Goal: Navigation & Orientation: Go to known website

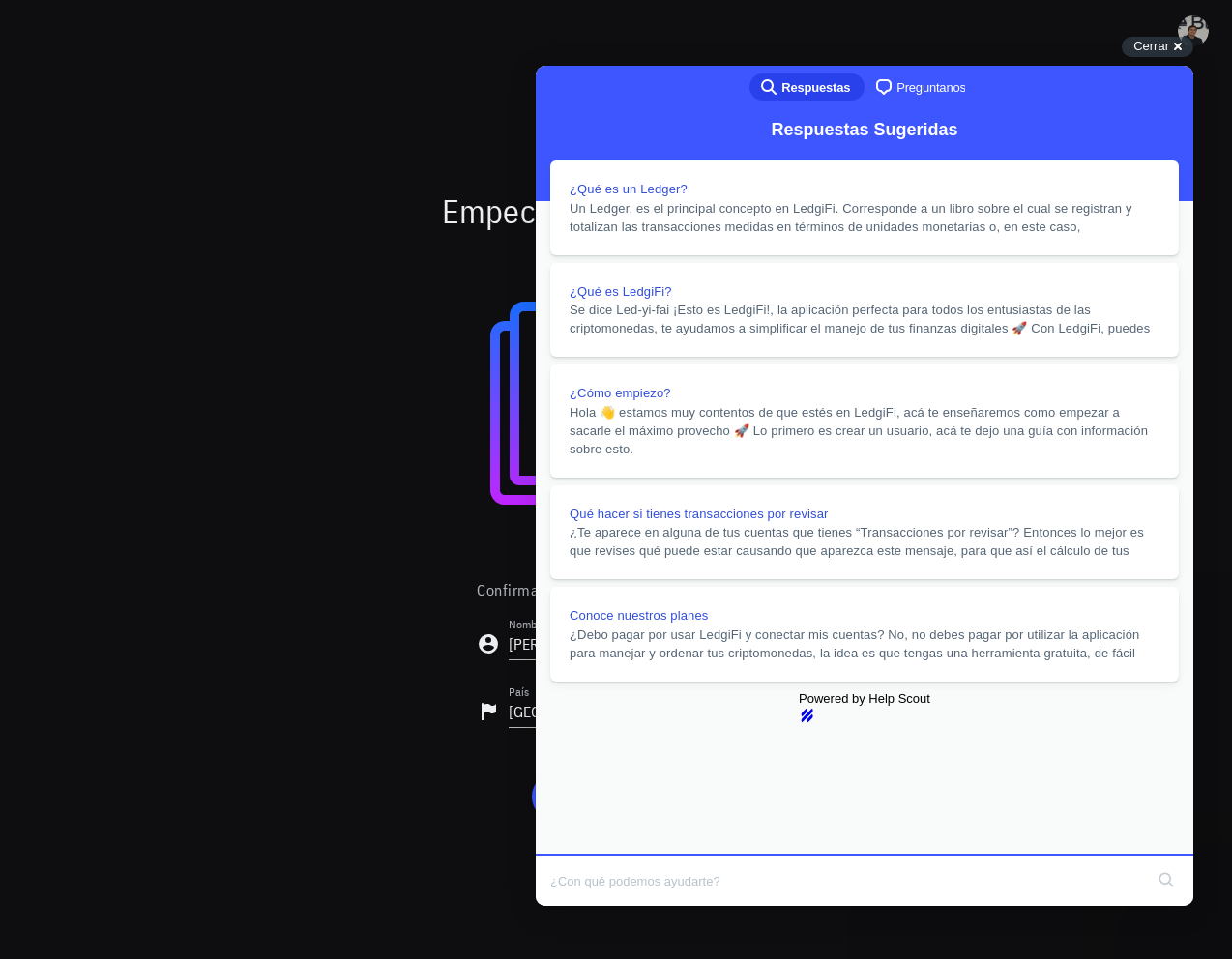
click at [571, 908] on button "Close" at bounding box center [554, 920] width 35 height 25
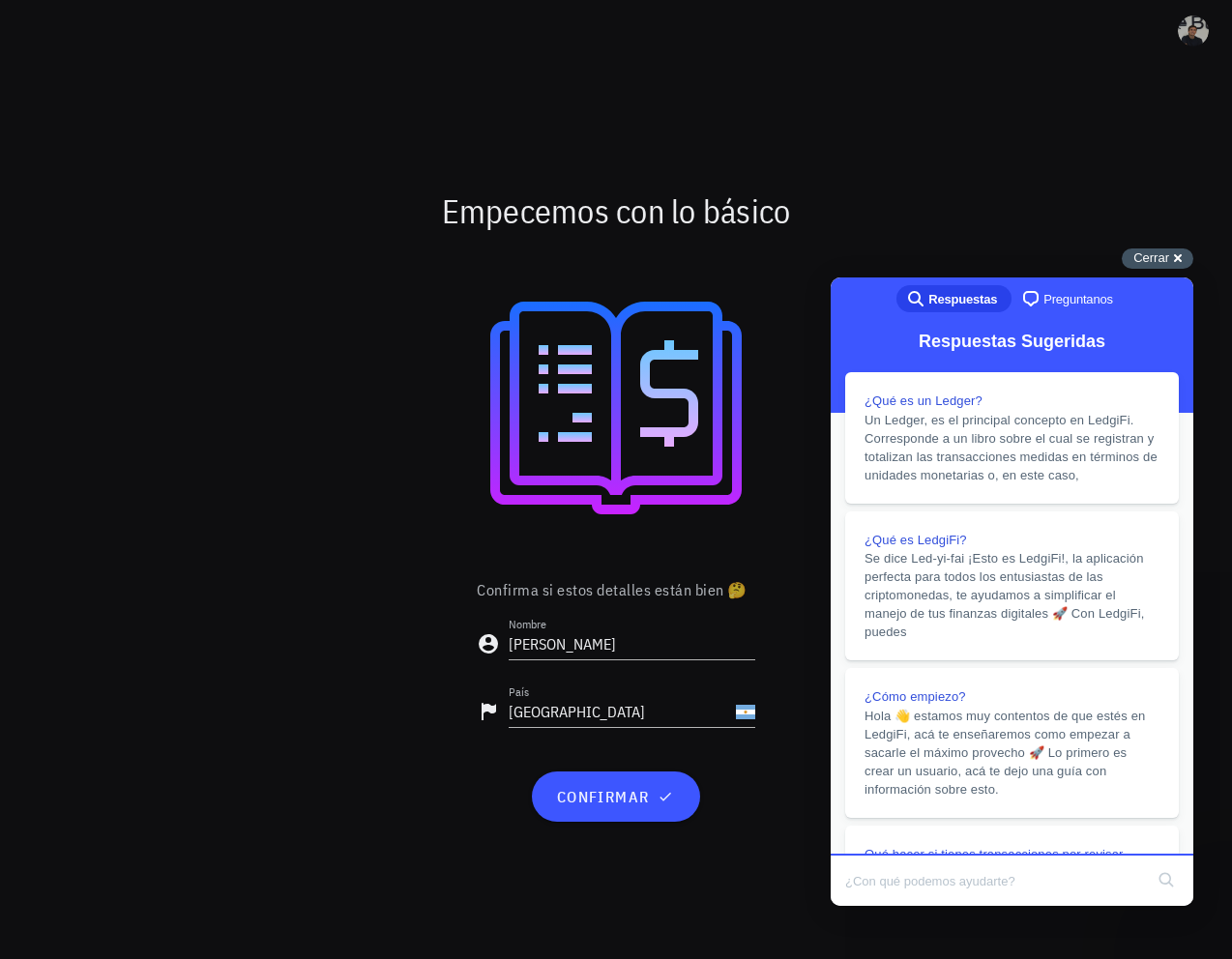
click at [1176, 259] on div "Cerrar cross-small" at bounding box center [1157, 258] width 72 height 20
